Goal: Navigation & Orientation: Find specific page/section

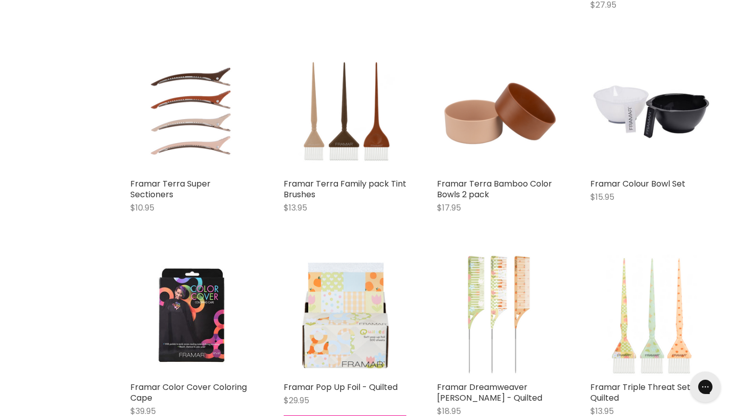
scroll to position [1355, 0]
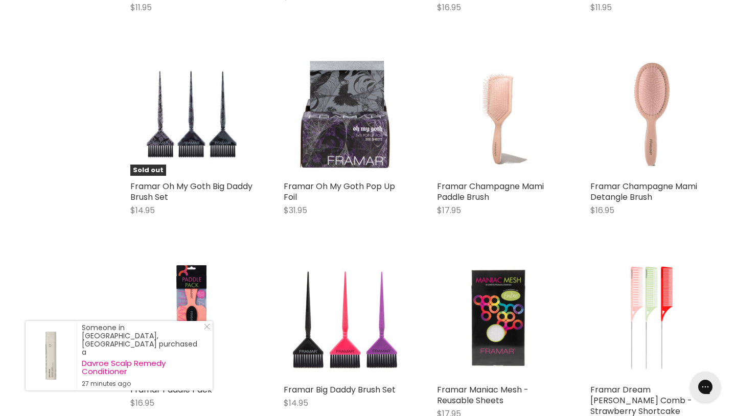
scroll to position [4625, 0]
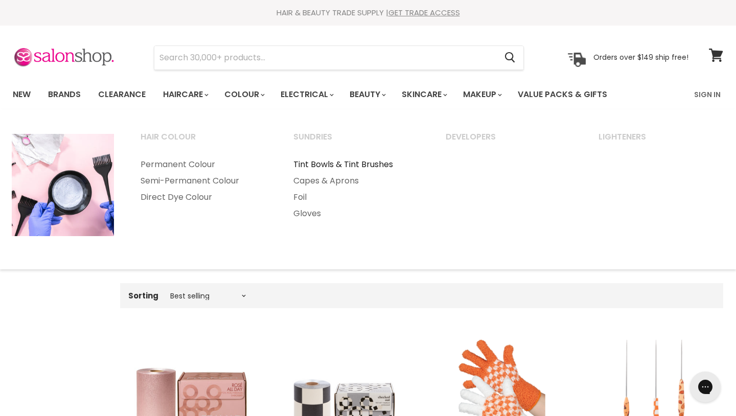
click at [340, 163] on link "Tint Bowls & Tint Brushes" at bounding box center [356, 164] width 151 height 16
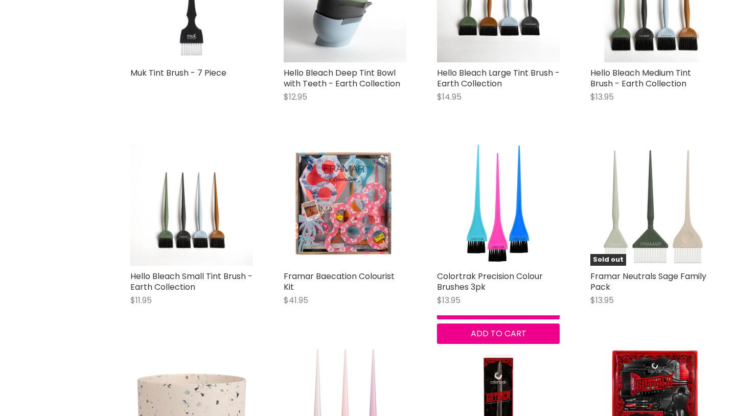
scroll to position [1675, 0]
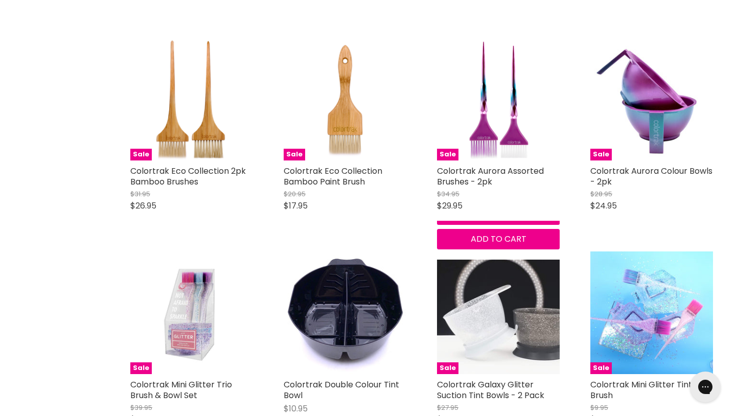
scroll to position [3785, 0]
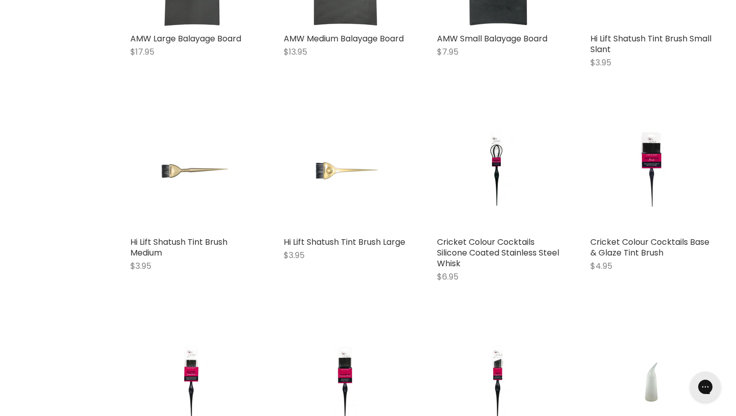
scroll to position [5575, 0]
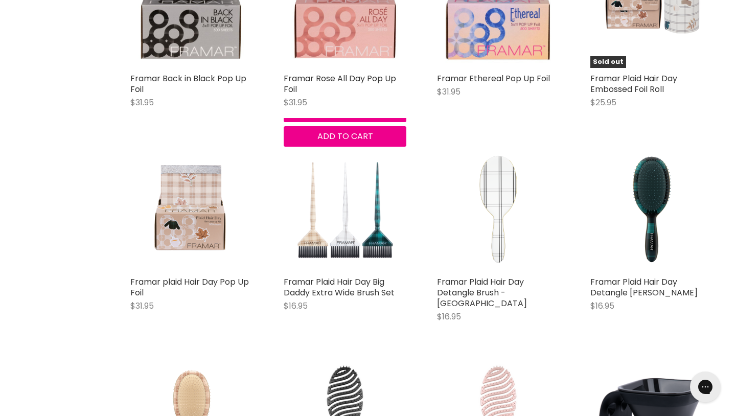
scroll to position [2073, 0]
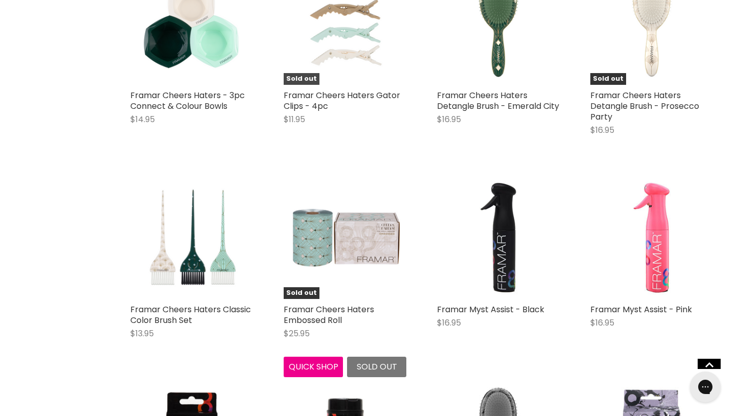
scroll to position [4092, 0]
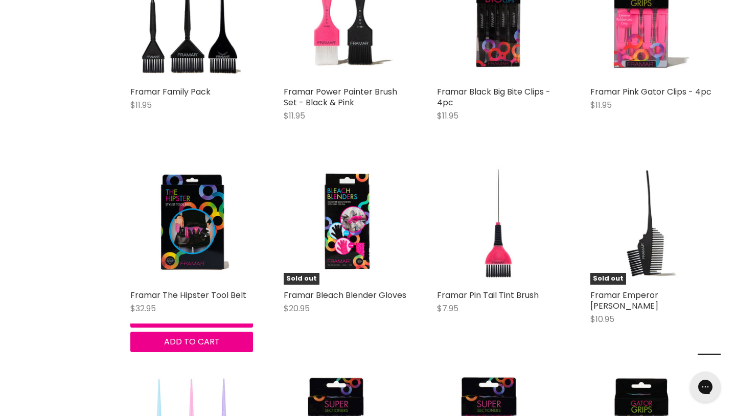
scroll to position [5095, 0]
